Goal: Communication & Community: Participate in discussion

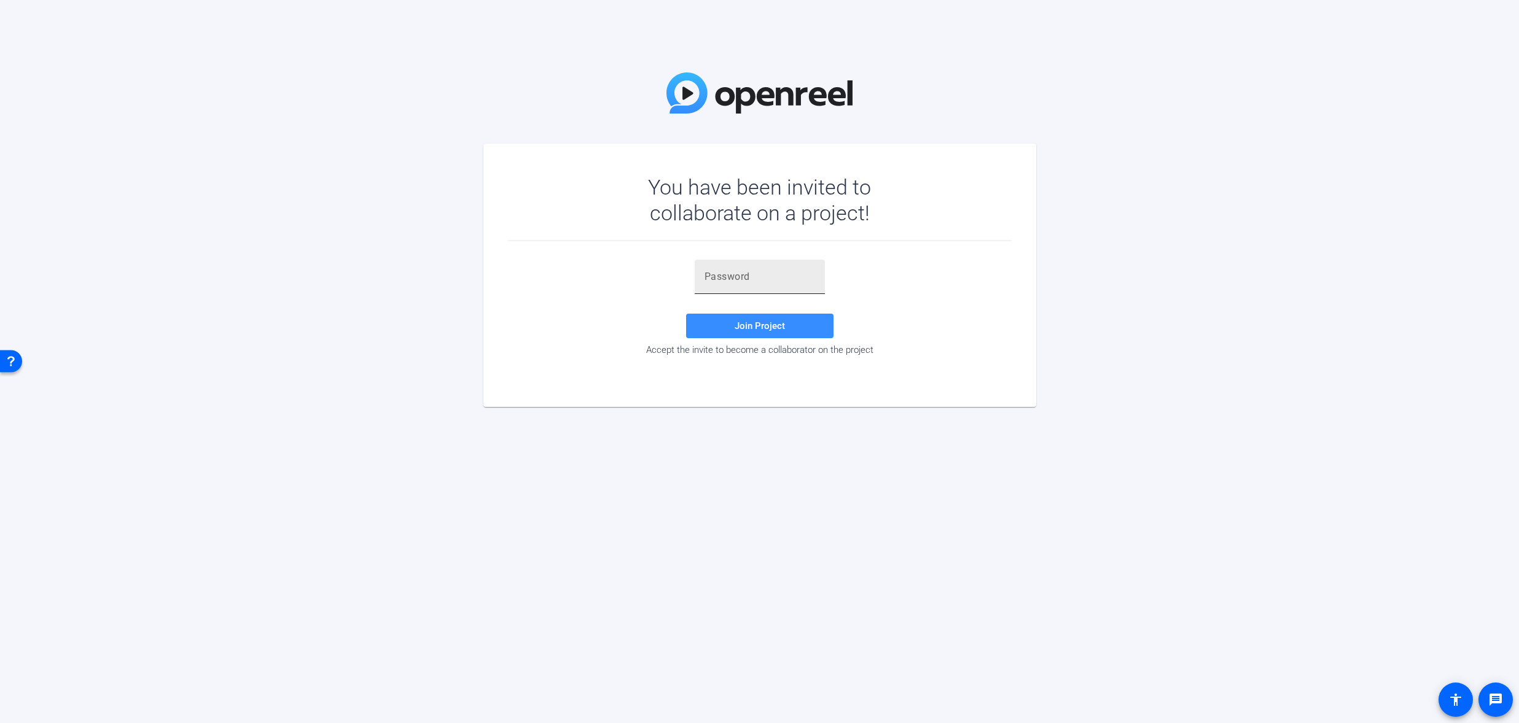
click at [727, 274] on input "text" at bounding box center [759, 277] width 111 height 15
paste input "B1illn"
type input "B1illn"
click at [774, 322] on span "Join Project" at bounding box center [760, 326] width 50 height 11
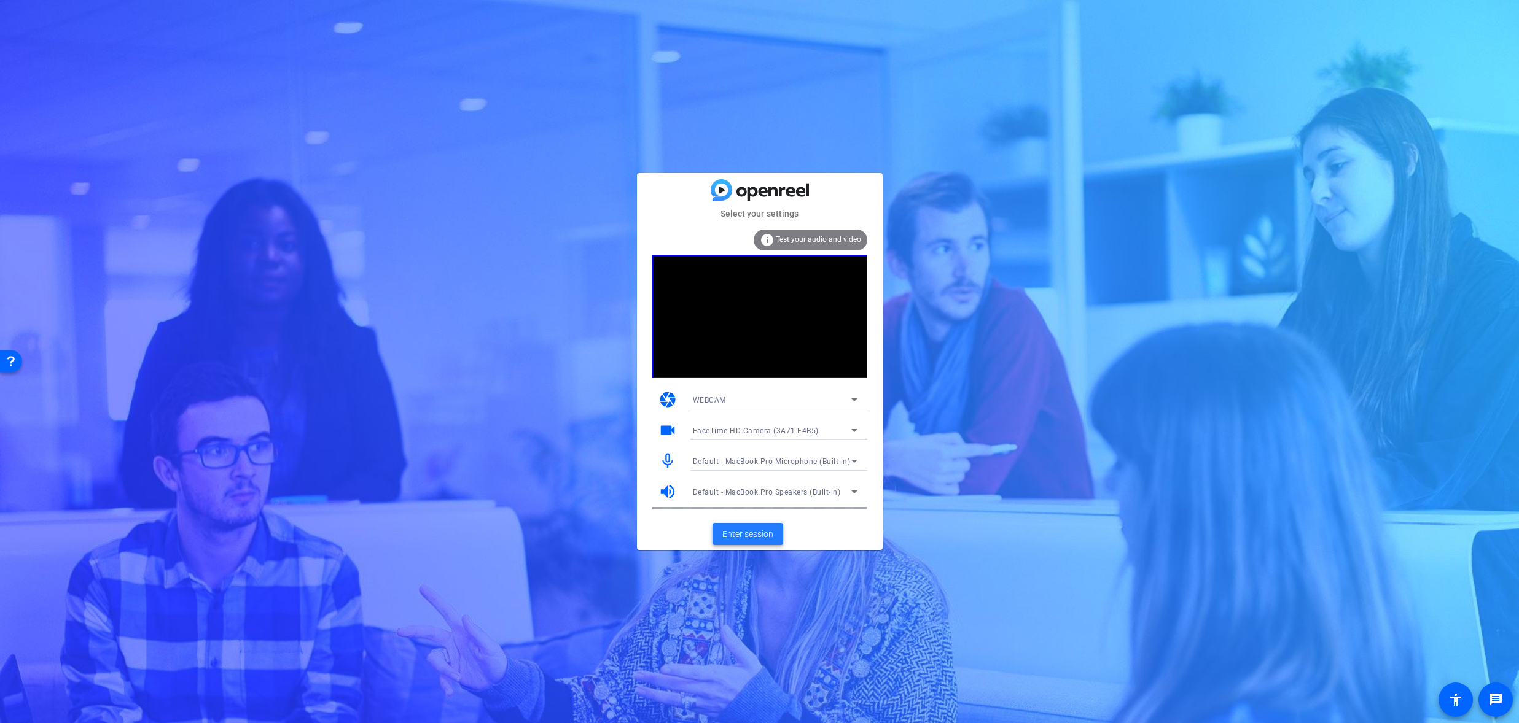
click at [757, 535] on span "Enter session" at bounding box center [747, 534] width 51 height 13
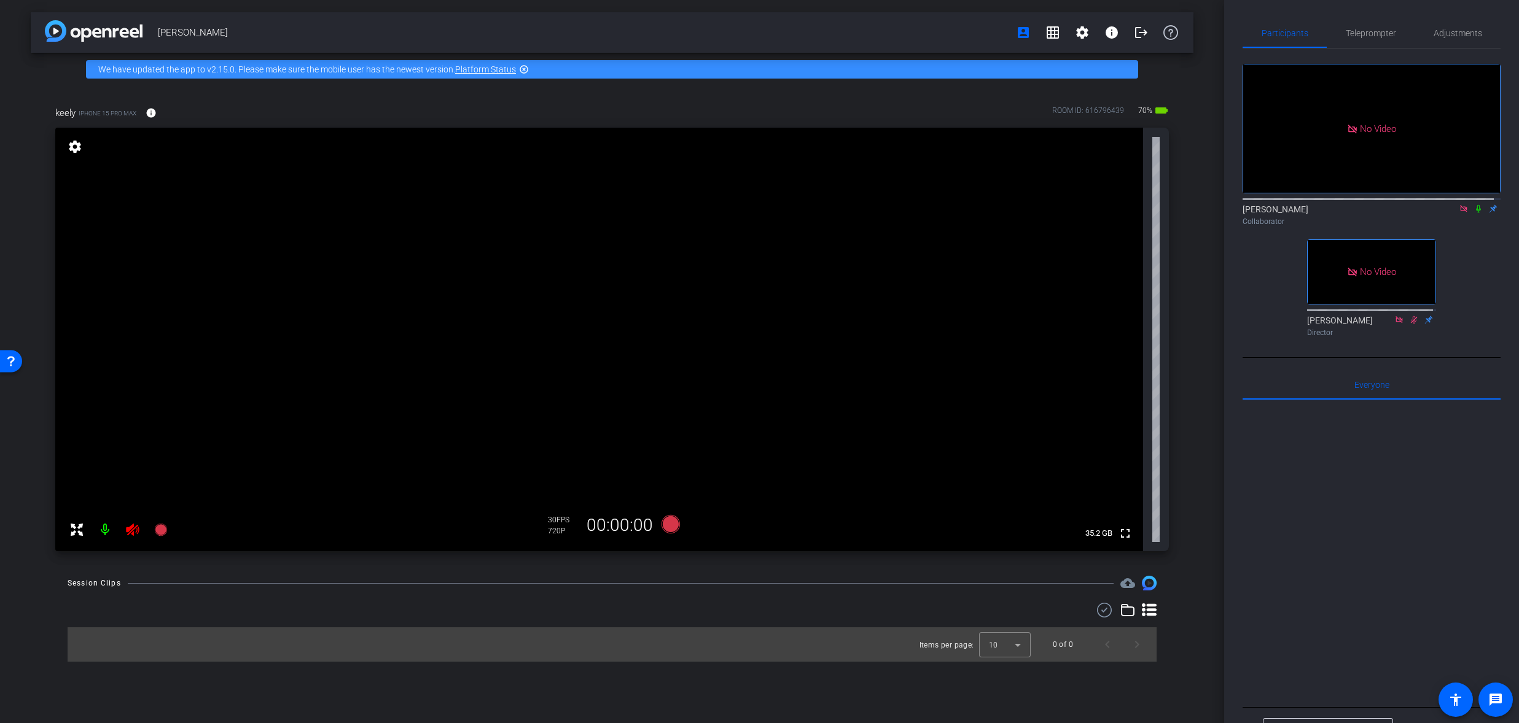
click at [1459, 213] on icon at bounding box center [1464, 209] width 10 height 9
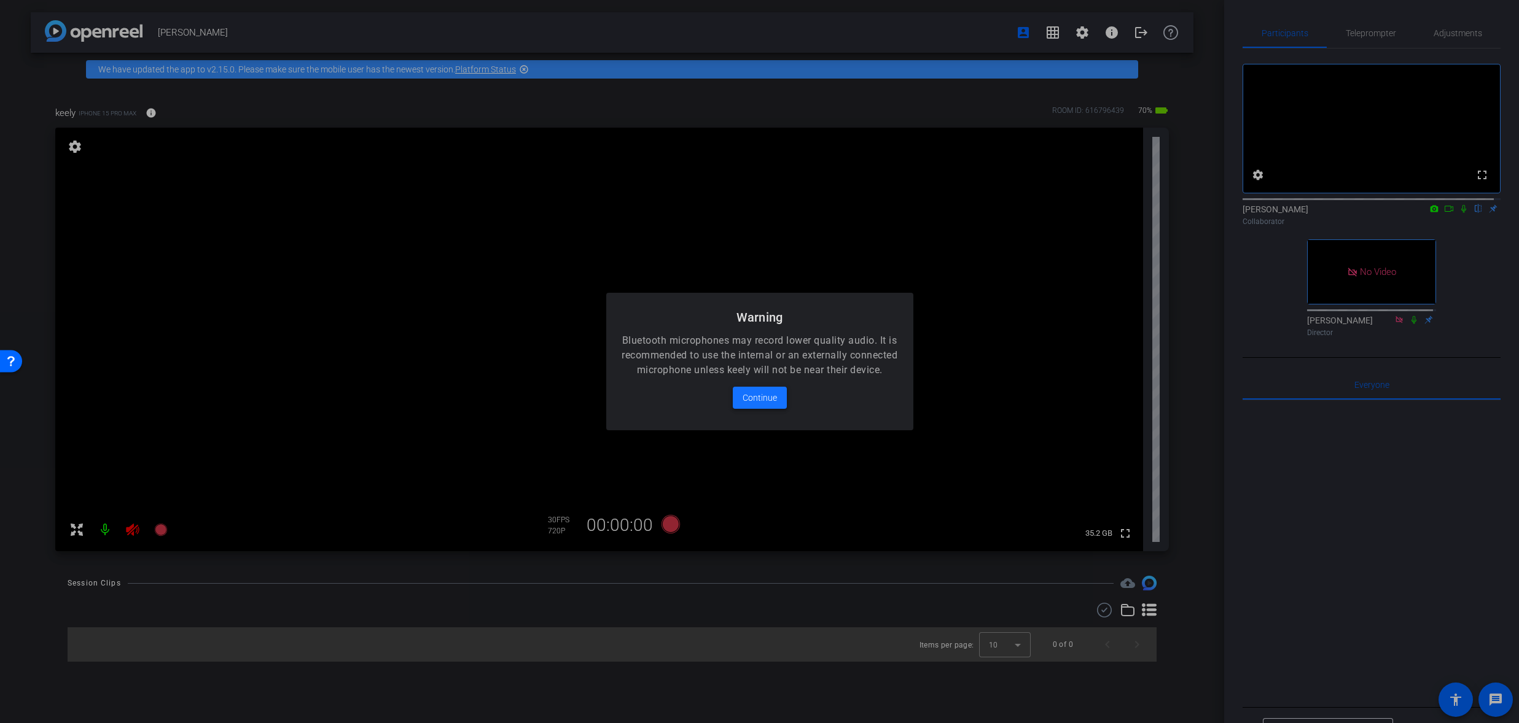
click at [763, 400] on span "Continue" at bounding box center [759, 398] width 34 height 15
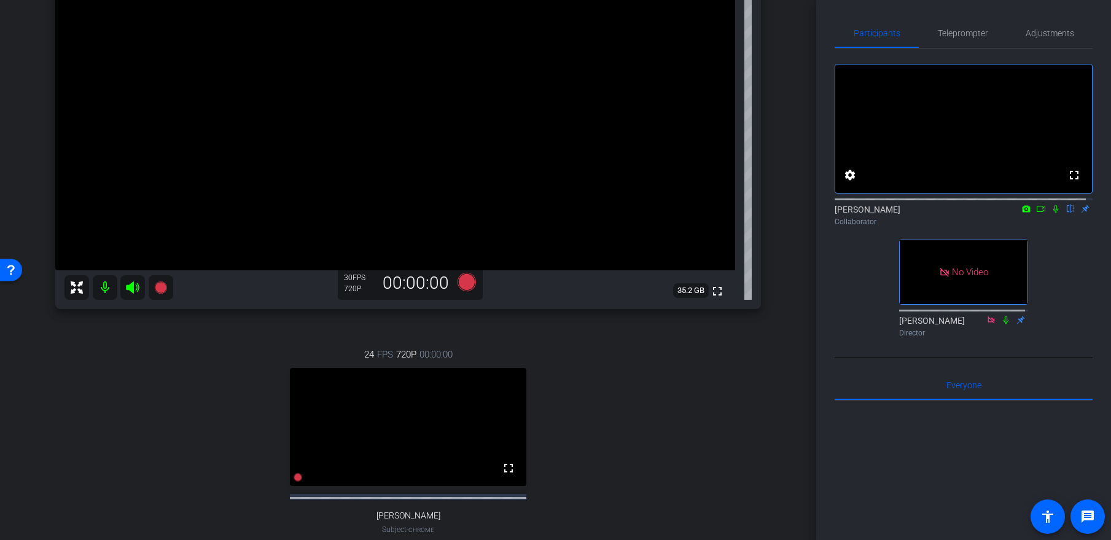
scroll to position [209, 0]
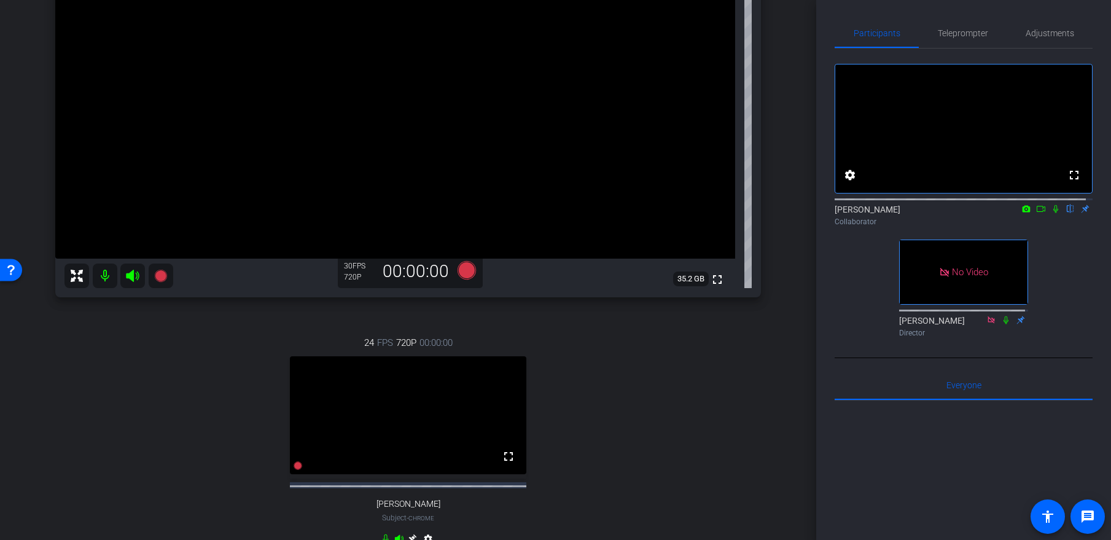
click at [1036, 213] on icon at bounding box center [1041, 209] width 10 height 9
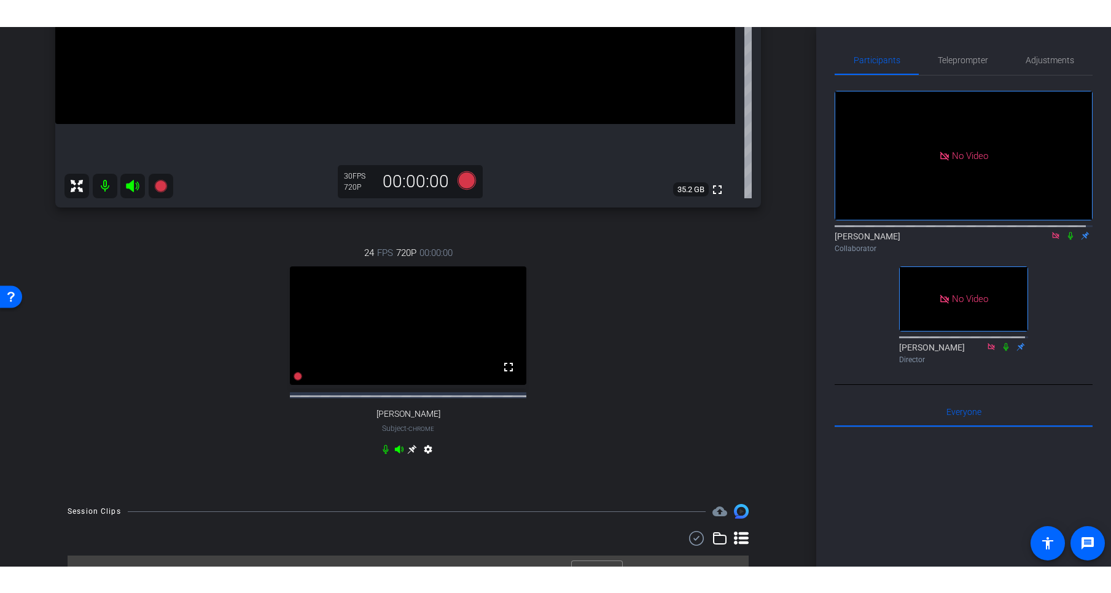
scroll to position [381, 0]
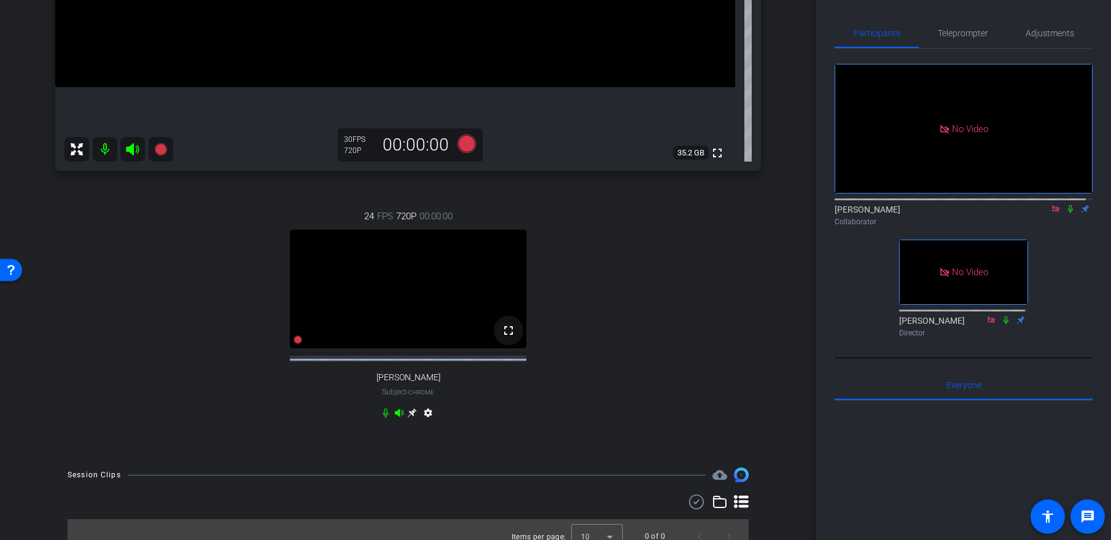
click at [504, 338] on mat-icon "fullscreen" at bounding box center [508, 330] width 15 height 15
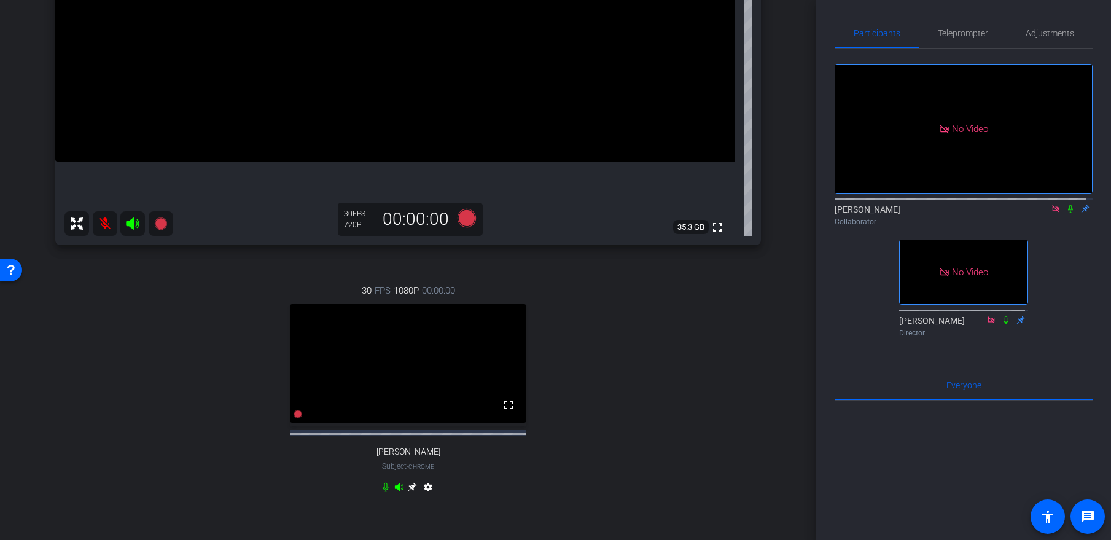
scroll to position [0, 0]
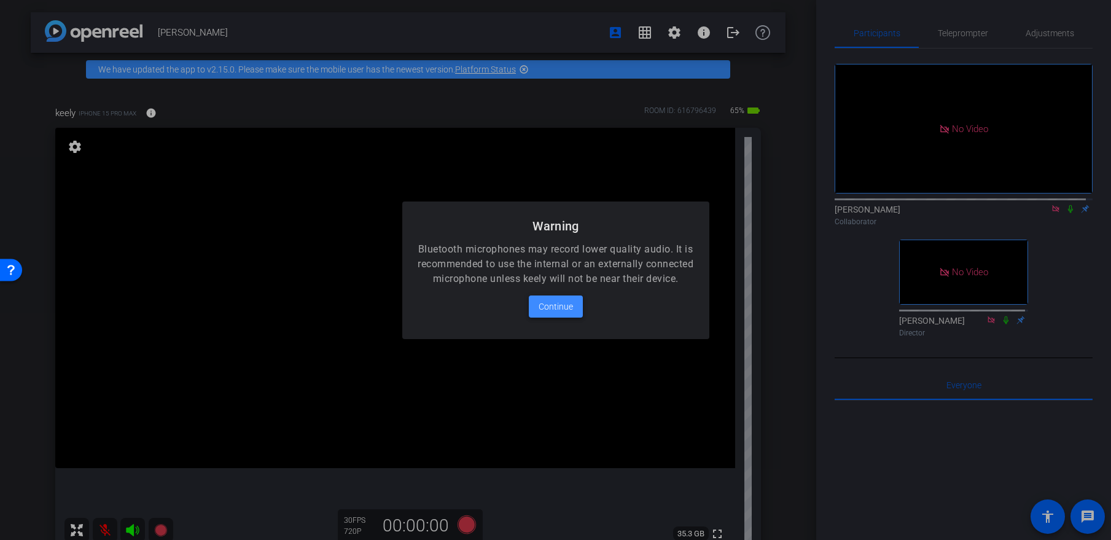
click at [564, 321] on span at bounding box center [556, 306] width 54 height 29
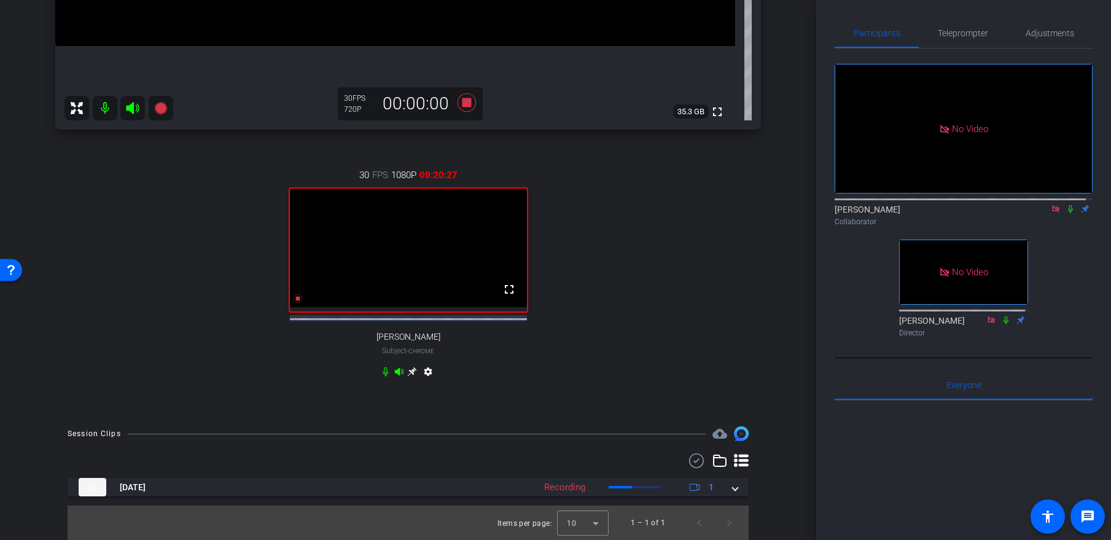
scroll to position [408, 0]
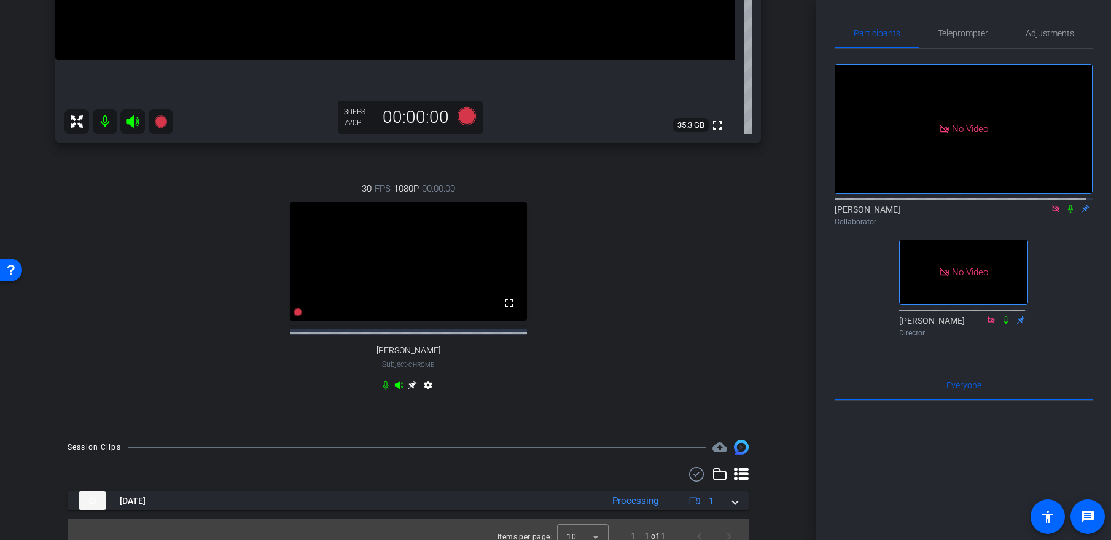
click at [424, 395] on mat-icon "settings" at bounding box center [428, 387] width 15 height 15
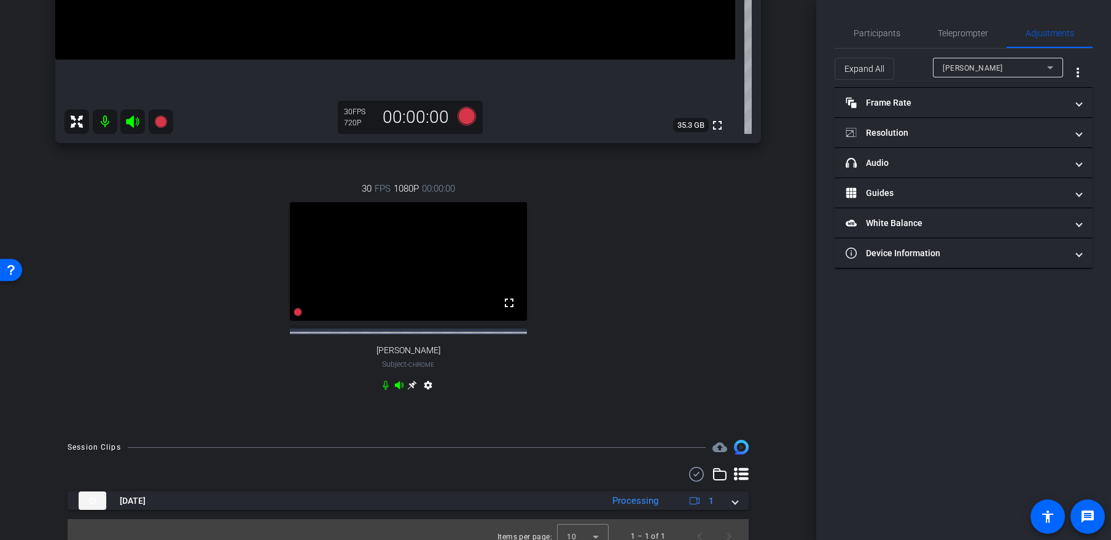
click at [424, 395] on mat-icon "settings" at bounding box center [428, 387] width 15 height 15
click at [707, 333] on div "30 FPS 1080P 00:00:00 fullscreen [PERSON_NAME] Subject - Chrome settings" at bounding box center [408, 289] width 706 height 254
click at [582, 324] on div "30 FPS 1080P 00:00:00 fullscreen [PERSON_NAME] Subject - Chrome settings" at bounding box center [408, 289] width 706 height 254
click at [736, 480] on icon at bounding box center [741, 473] width 15 height 13
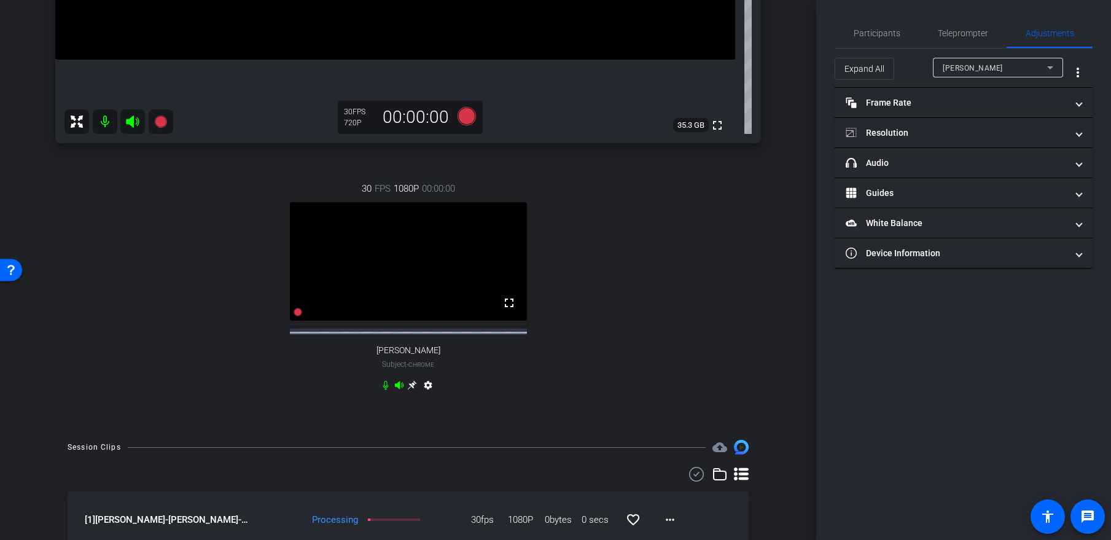
click at [734, 480] on icon at bounding box center [741, 473] width 15 height 13
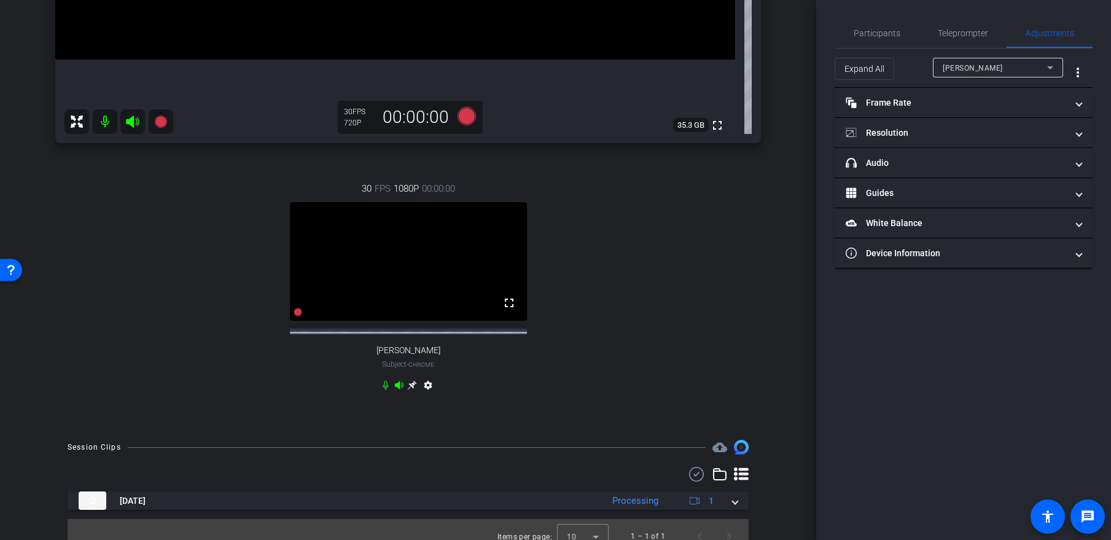
click at [684, 298] on div "30 FPS 1080P 00:00:00 fullscreen [PERSON_NAME] Subject - Chrome settings" at bounding box center [408, 289] width 706 height 254
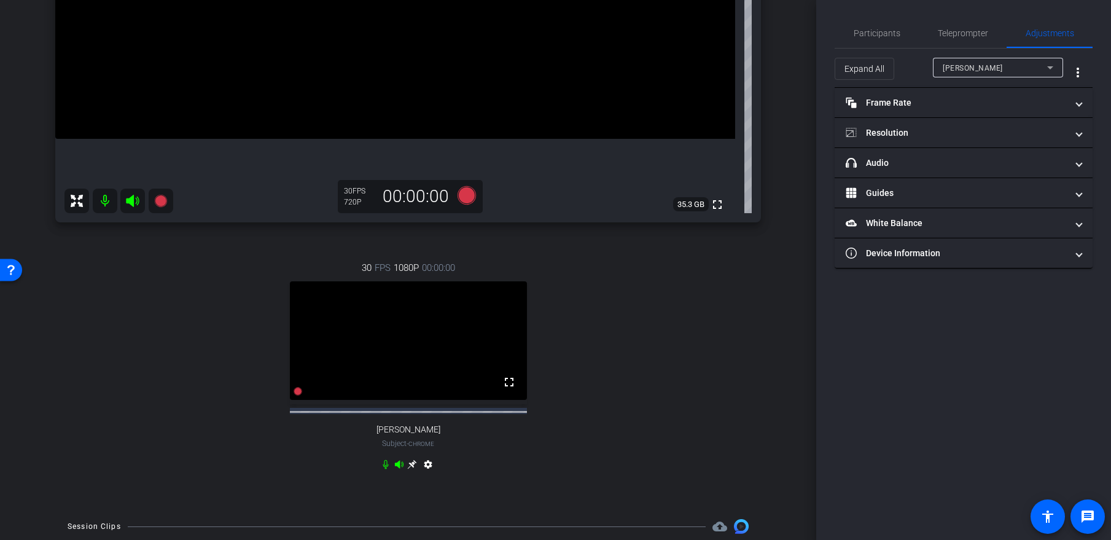
scroll to position [329, 0]
click at [884, 30] on span "Participants" at bounding box center [877, 33] width 47 height 9
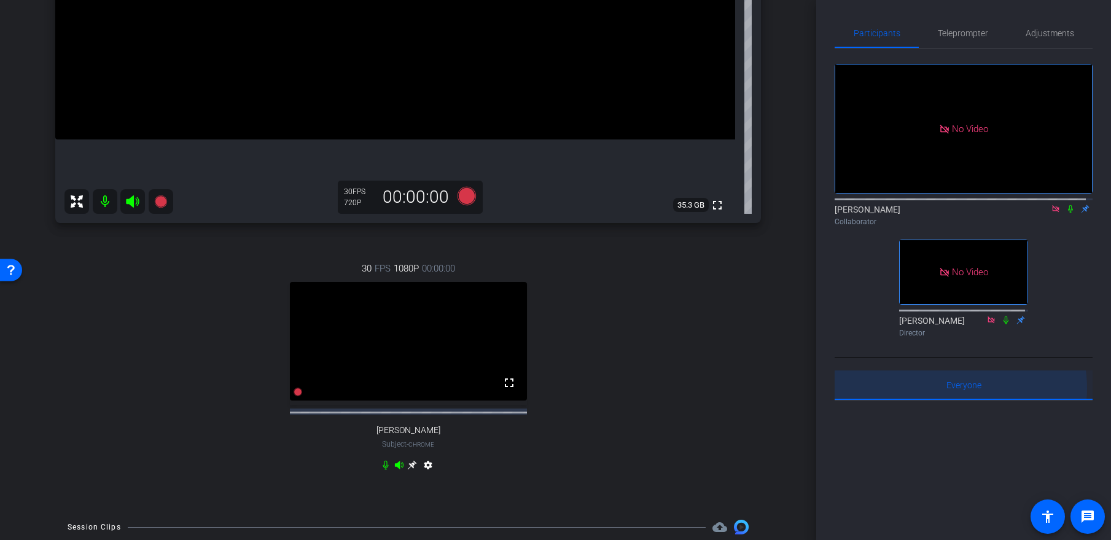
click at [954, 381] on span "Everyone 0" at bounding box center [963, 385] width 35 height 9
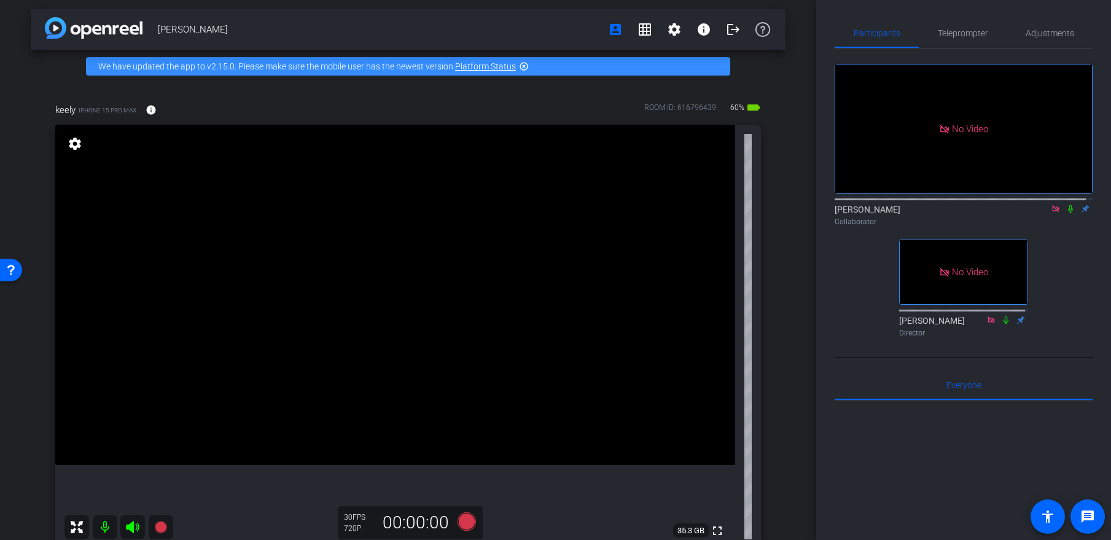
scroll to position [0, 0]
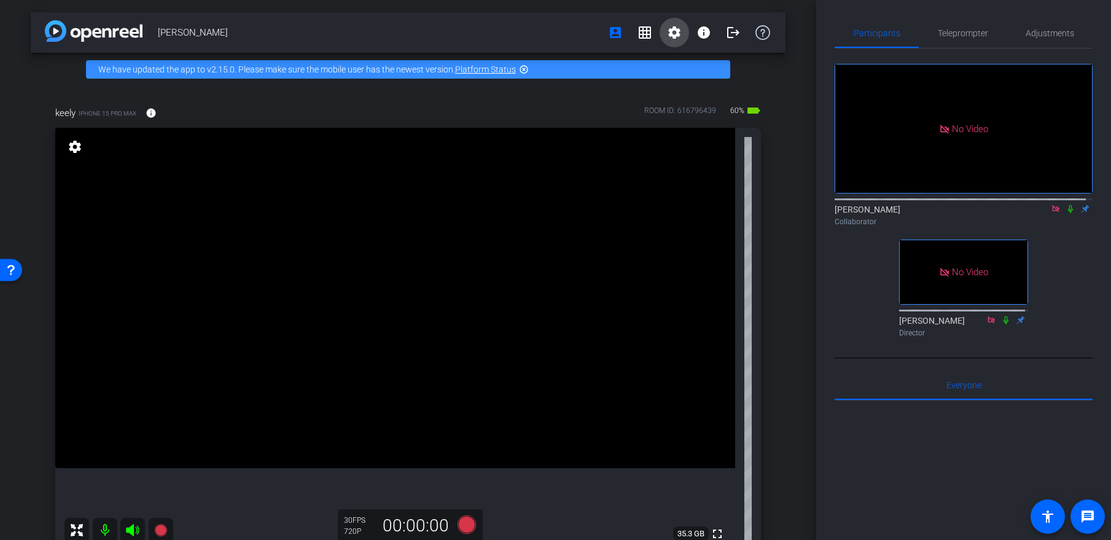
click at [669, 25] on mat-icon "settings" at bounding box center [674, 32] width 15 height 15
click at [792, 221] on div at bounding box center [555, 270] width 1111 height 540
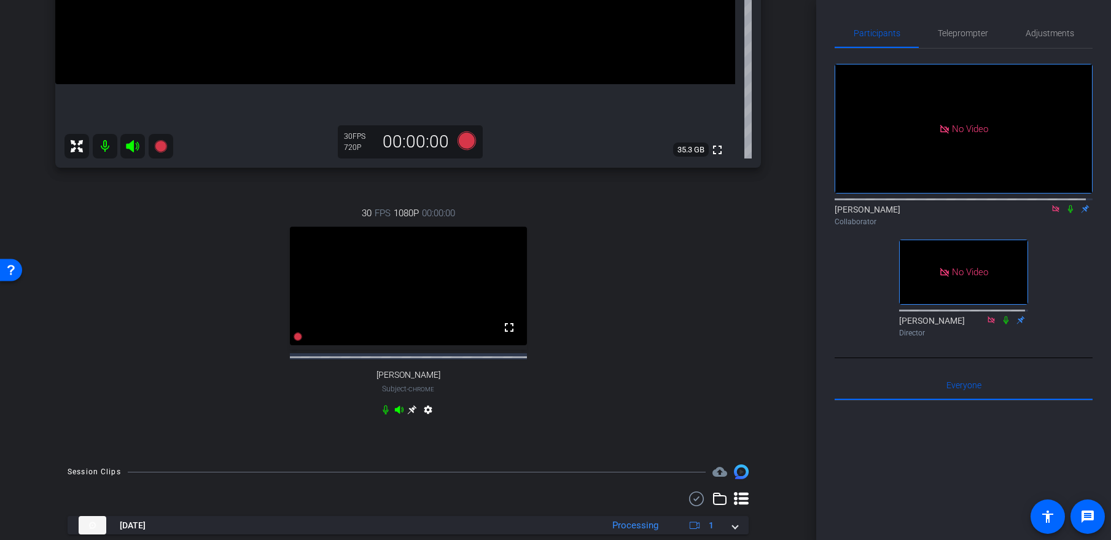
scroll to position [413, 0]
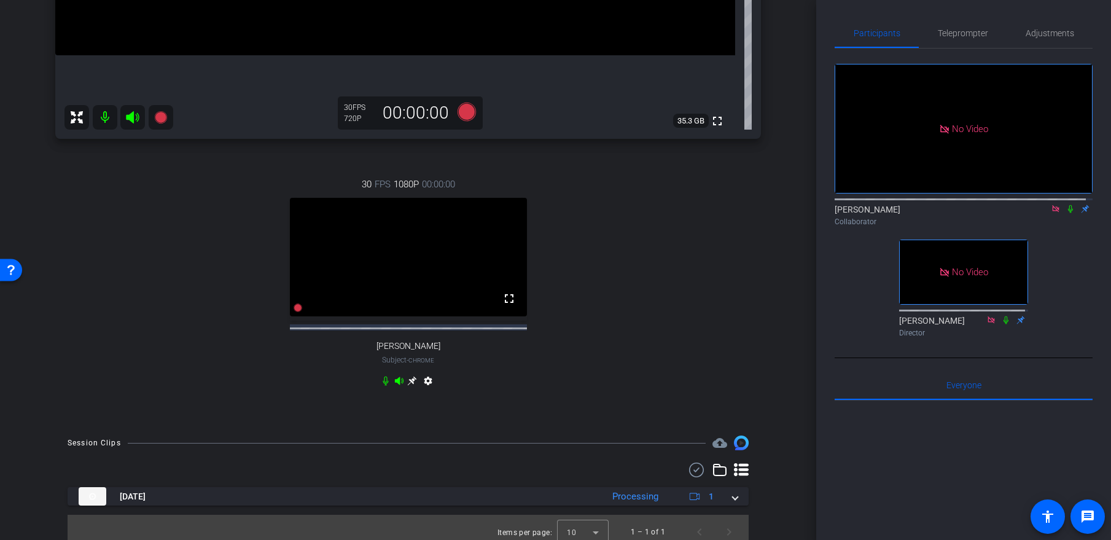
click at [657, 267] on div "30 FPS 1080P 00:00:00 fullscreen [PERSON_NAME] Subject - Chrome settings" at bounding box center [408, 284] width 706 height 254
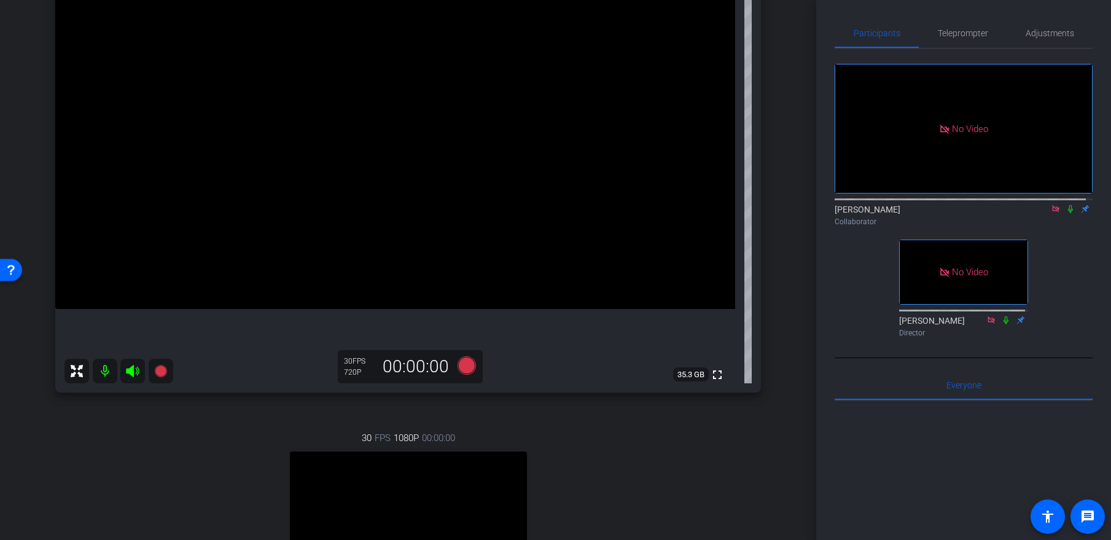
scroll to position [160, 0]
click at [700, 479] on div "30 FPS 1080P 00:00:00 fullscreen [PERSON_NAME] Subject - Chrome settings" at bounding box center [408, 537] width 706 height 254
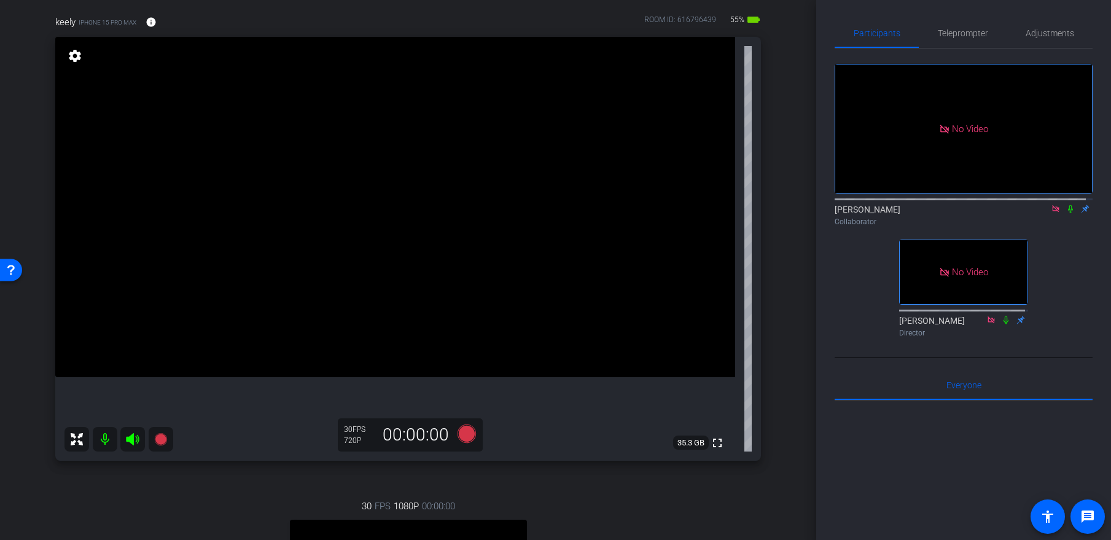
scroll to position [97, 0]
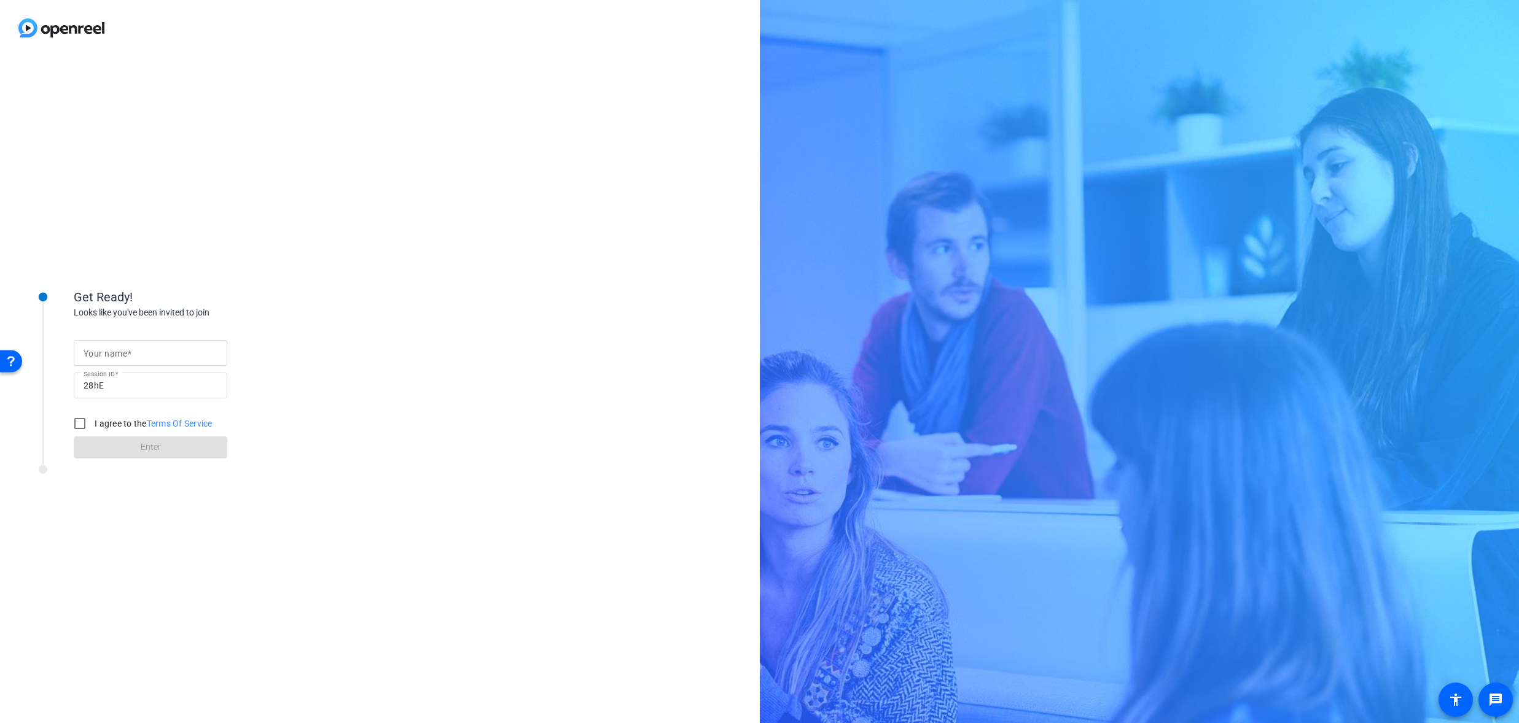
click at [182, 355] on input "Your name" at bounding box center [151, 353] width 134 height 15
type input "[PERSON_NAME]"
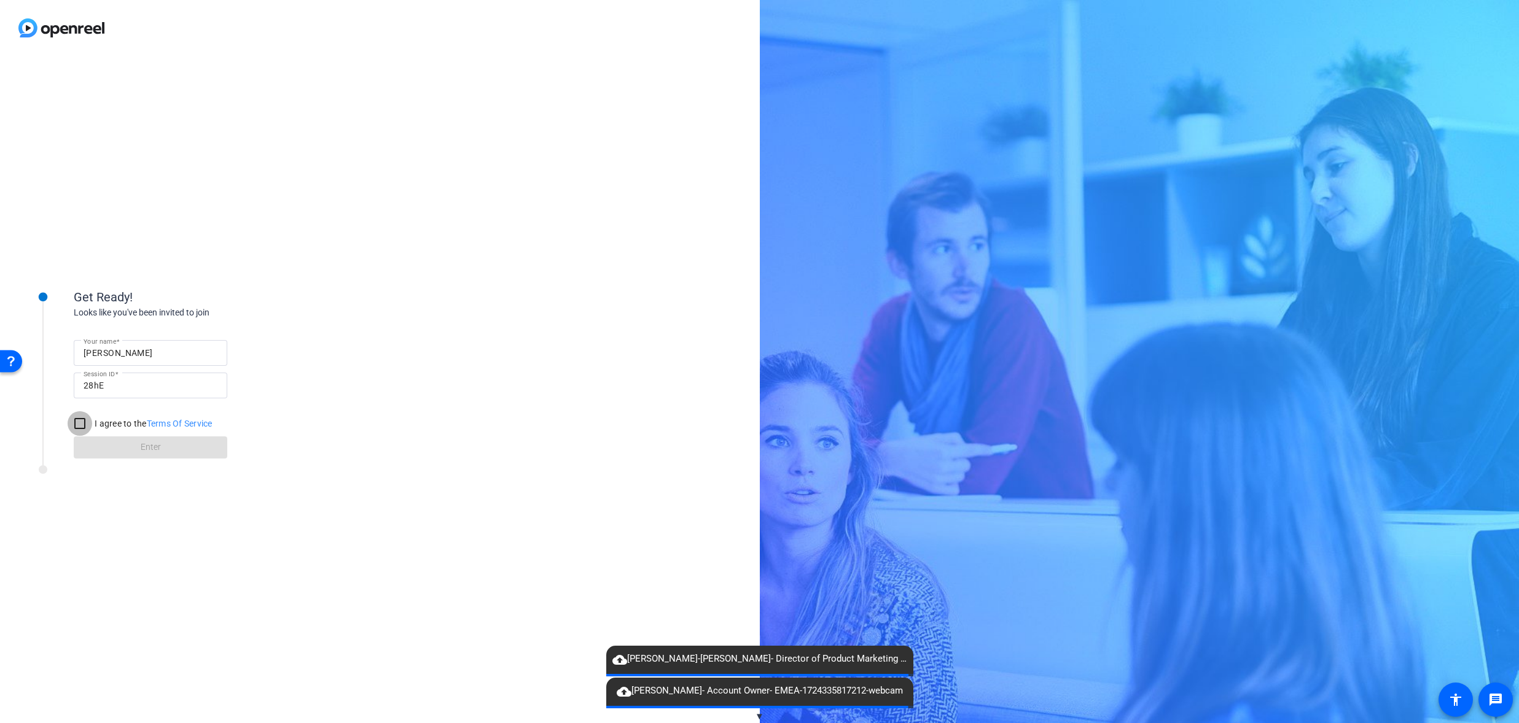
click at [80, 426] on input "I agree to the Terms Of Service" at bounding box center [80, 423] width 25 height 25
checkbox input "true"
click at [166, 451] on span at bounding box center [151, 447] width 154 height 29
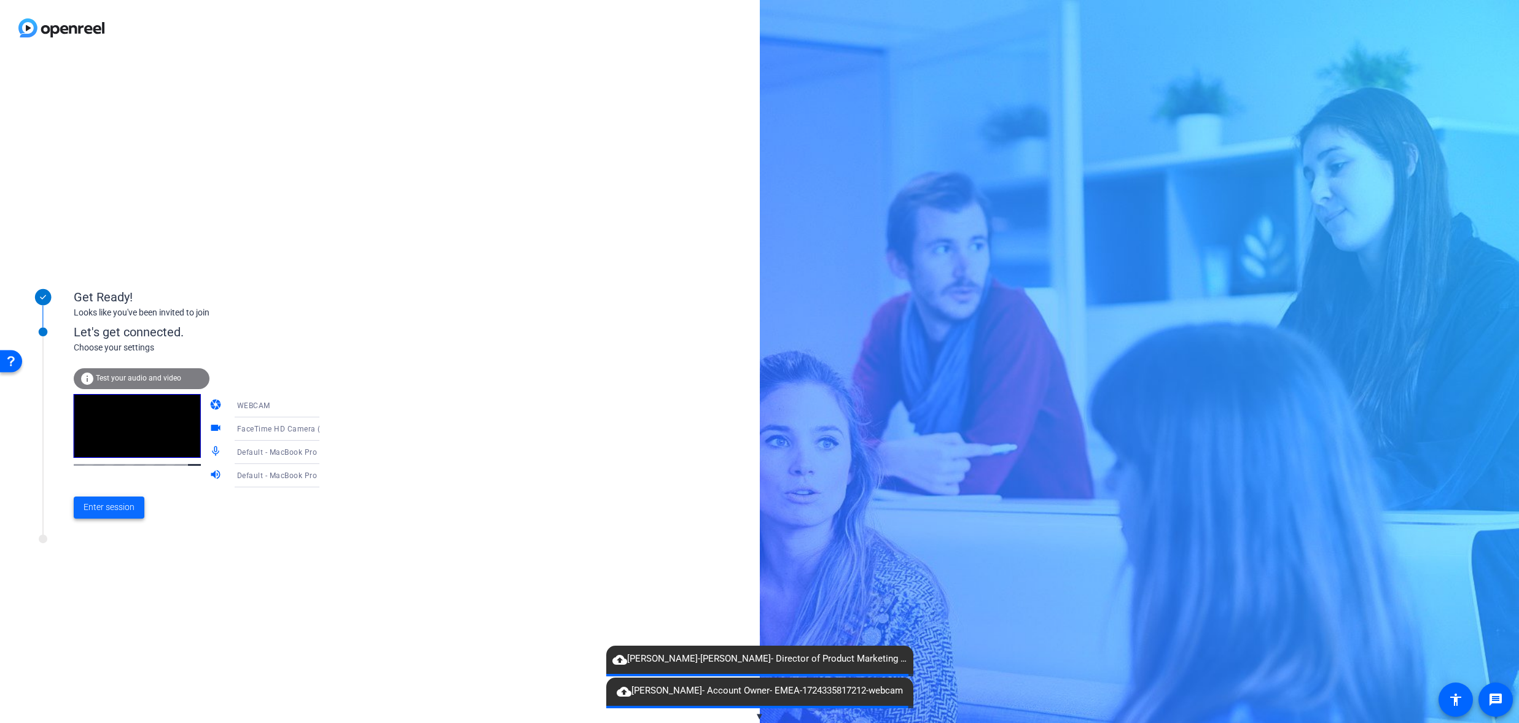
click at [105, 505] on span "Enter session" at bounding box center [109, 507] width 51 height 13
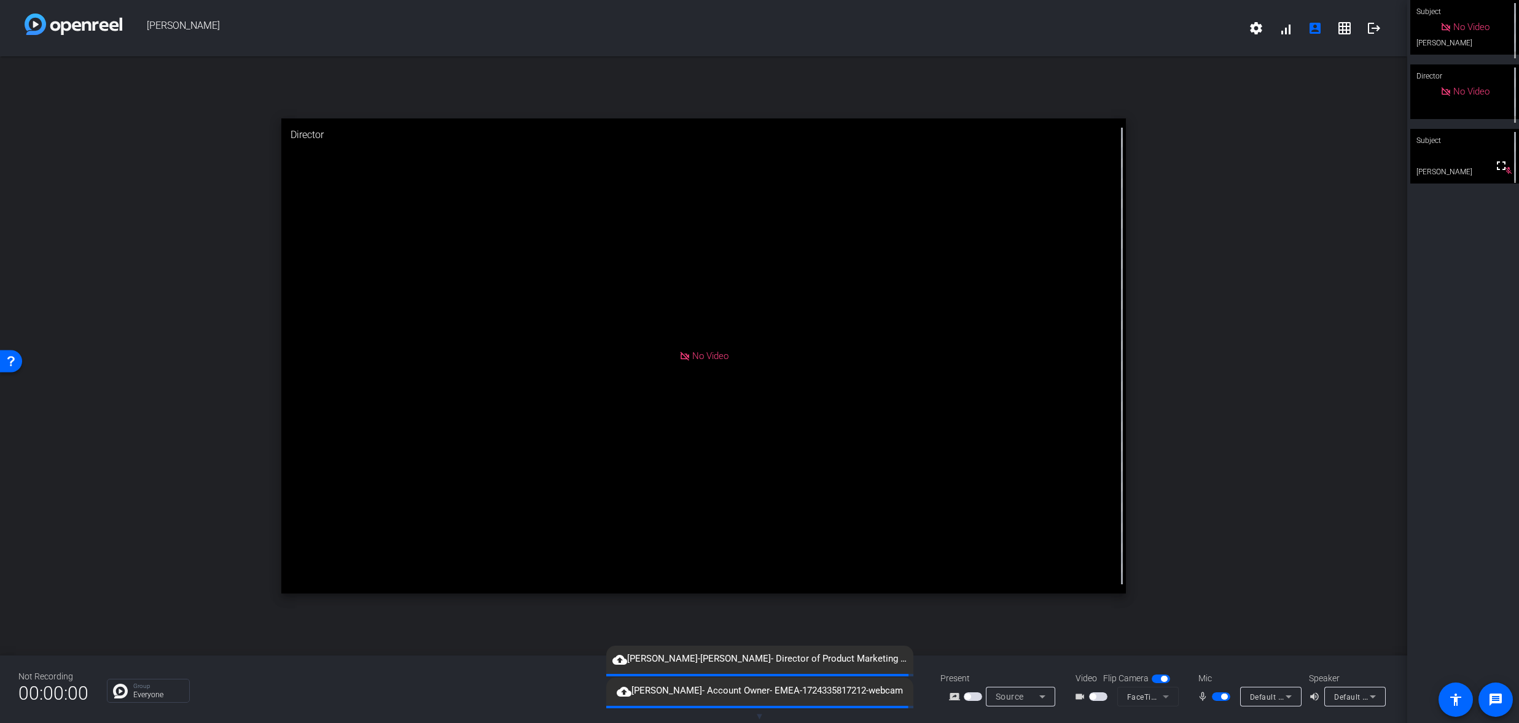
click at [712, 353] on span "No Video" at bounding box center [710, 356] width 36 height 11
click at [1097, 698] on span "button" at bounding box center [1098, 697] width 18 height 9
click at [1098, 696] on span "button" at bounding box center [1101, 697] width 6 height 6
click at [1097, 696] on span "button" at bounding box center [1098, 697] width 18 height 9
click at [1102, 696] on span "button" at bounding box center [1101, 697] width 6 height 6
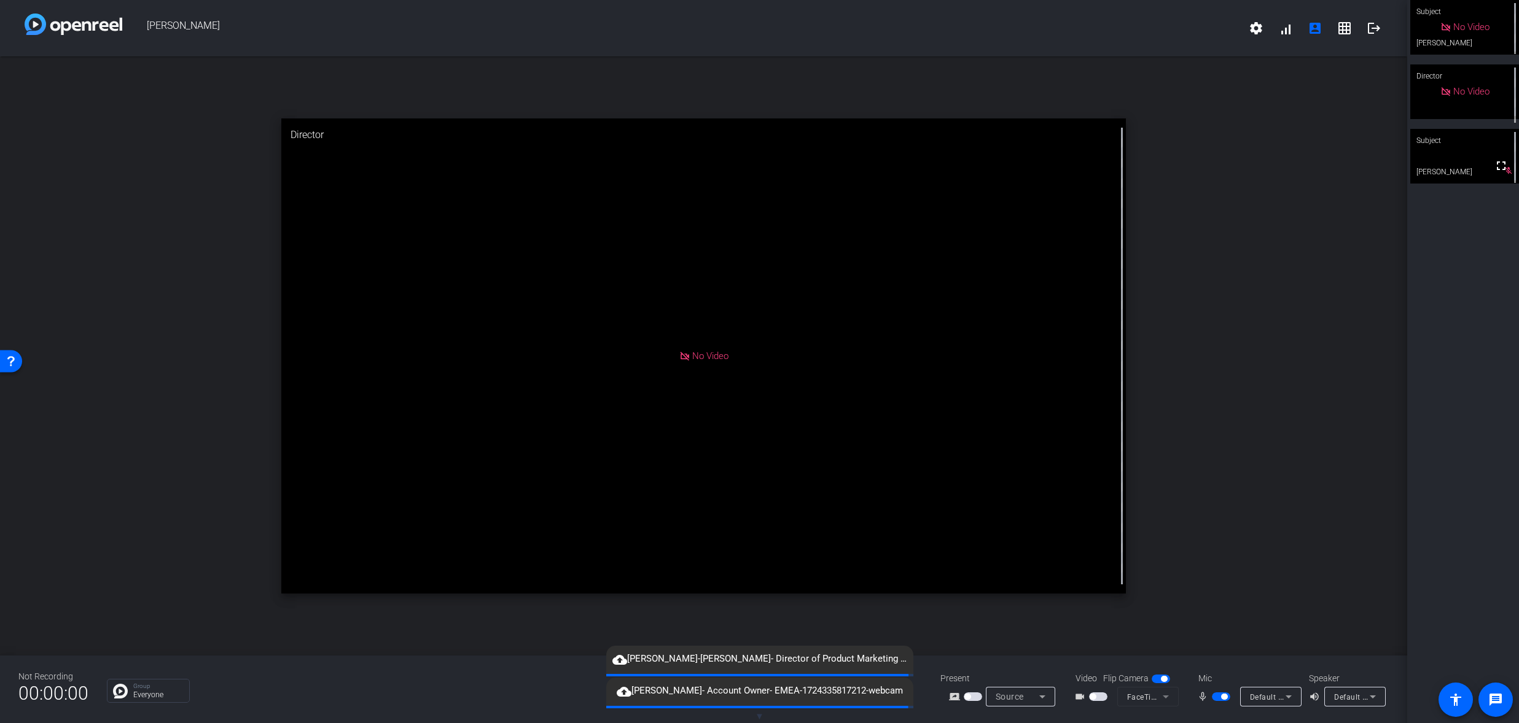
click at [1102, 696] on span "button" at bounding box center [1098, 697] width 18 height 9
